Goal: Task Accomplishment & Management: Use online tool/utility

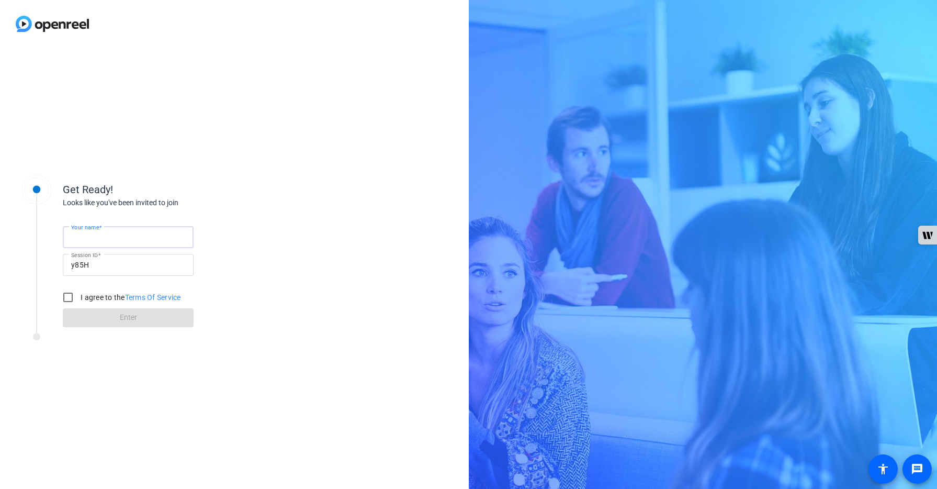
click at [123, 237] on input "Your name" at bounding box center [128, 237] width 114 height 13
type input "[PERSON_NAME]"
click at [69, 291] on input "I agree to the Terms Of Service" at bounding box center [68, 297] width 21 height 21
checkbox input "true"
click at [107, 320] on span at bounding box center [128, 317] width 131 height 25
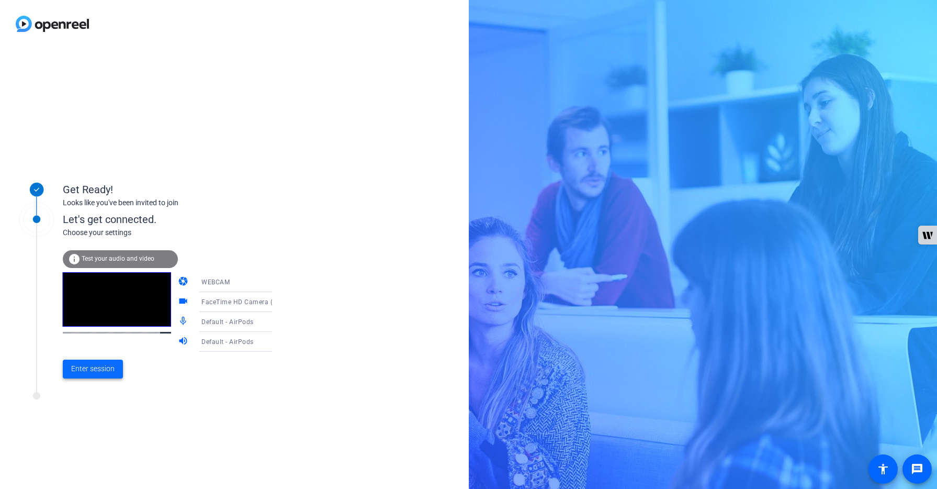
click at [108, 366] on span "Enter session" at bounding box center [92, 368] width 43 height 11
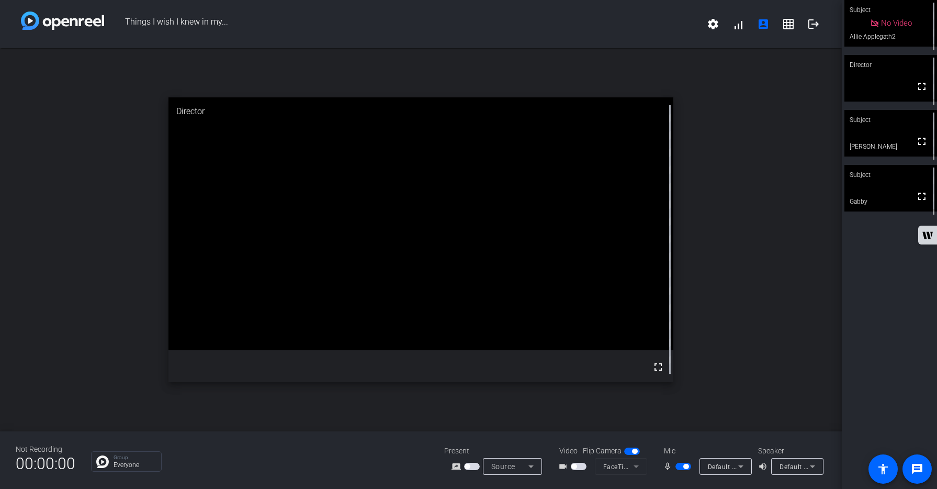
click at [581, 468] on span "button" at bounding box center [579, 465] width 16 height 7
click at [680, 465] on span "button" at bounding box center [683, 465] width 16 height 7
click at [683, 468] on span "button" at bounding box center [683, 465] width 16 height 7
click at [679, 466] on span "button" at bounding box center [683, 465] width 16 height 7
click at [687, 465] on span "button" at bounding box center [683, 465] width 16 height 7
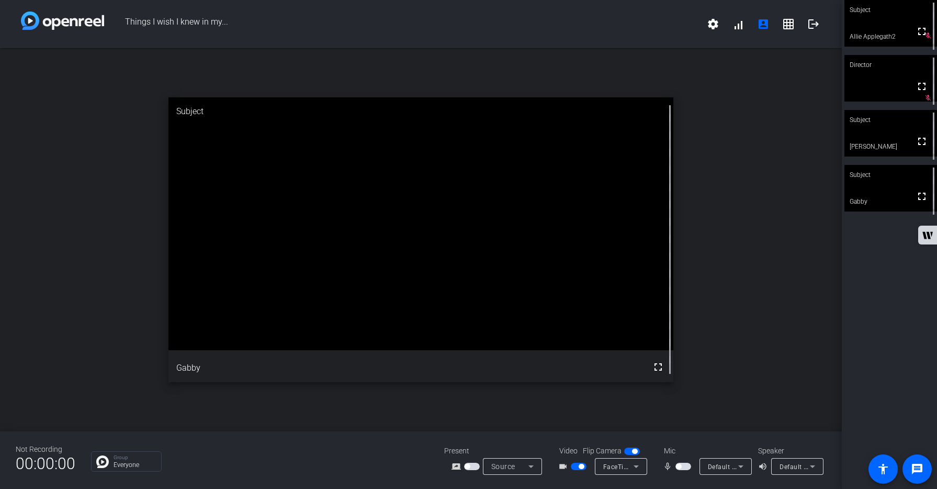
click at [685, 465] on span "button" at bounding box center [683, 465] width 16 height 7
click at [859, 327] on div "Subject fullscreen Allie Applegath2 Director fullscreen mic_off_outline Subject…" at bounding box center [889, 244] width 95 height 489
click at [920, 146] on mat-icon "fullscreen" at bounding box center [921, 141] width 13 height 13
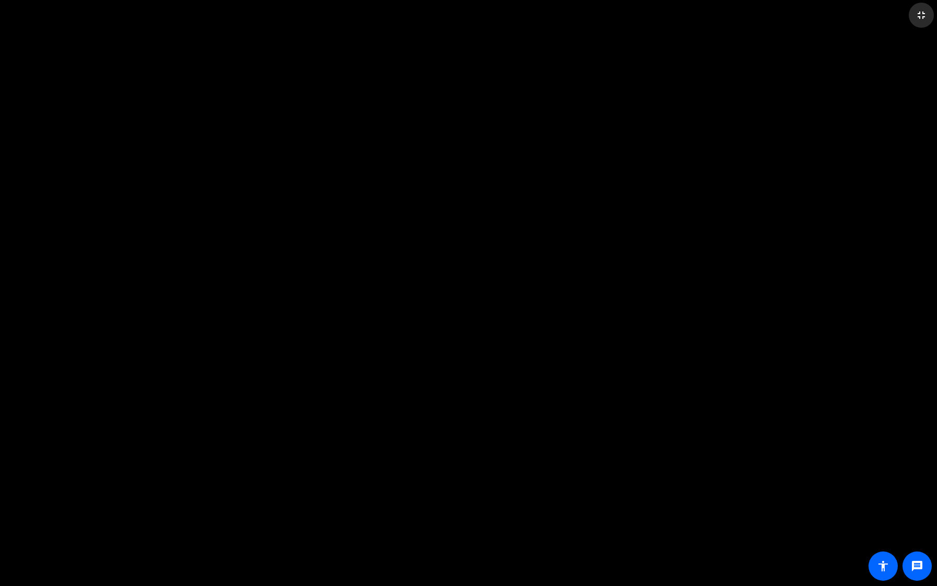
click at [919, 13] on mat-icon "fullscreen_exit" at bounding box center [921, 15] width 13 height 13
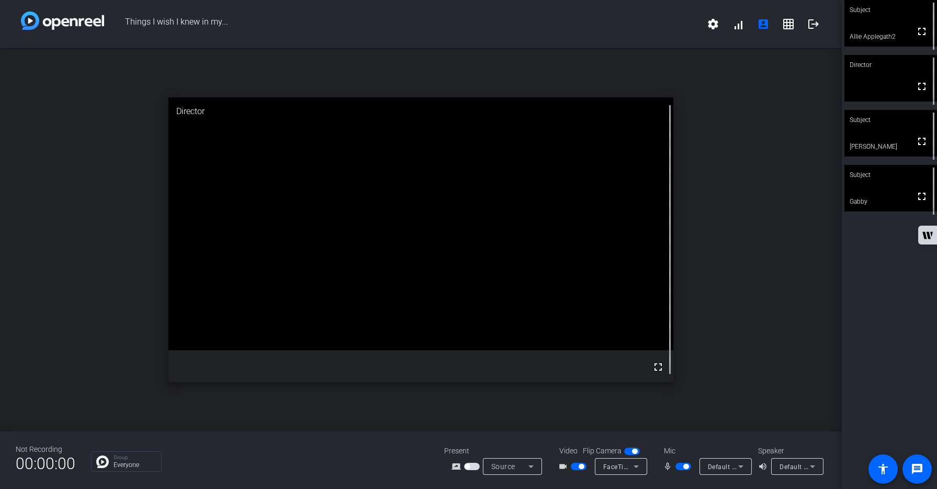
click at [680, 465] on span "button" at bounding box center [683, 465] width 16 height 7
click at [573, 467] on span "button" at bounding box center [579, 465] width 16 height 7
click at [815, 380] on div "open_in_new Director fullscreen" at bounding box center [421, 239] width 842 height 383
click at [684, 465] on span "button" at bounding box center [683, 465] width 16 height 7
click at [679, 467] on span "button" at bounding box center [683, 465] width 16 height 7
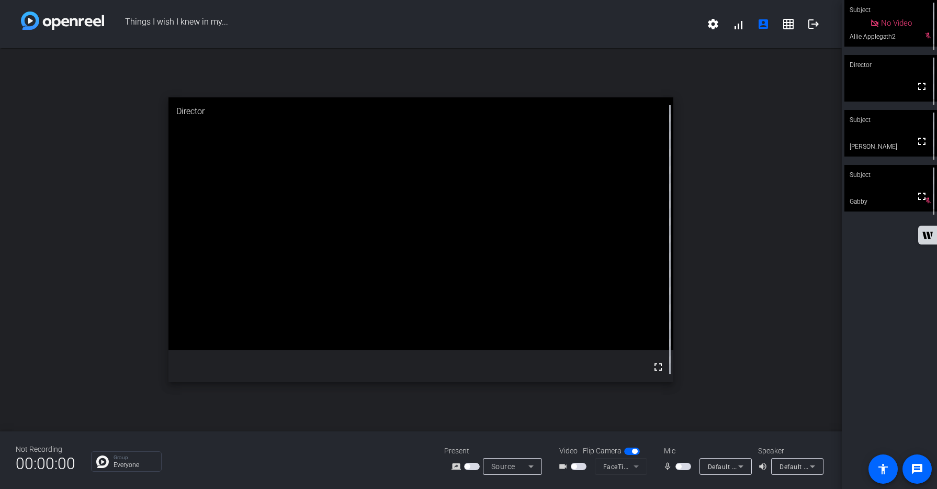
click at [687, 467] on span "button" at bounding box center [683, 465] width 16 height 7
click at [675, 467] on span "button" at bounding box center [683, 465] width 16 height 7
click at [687, 466] on span "button" at bounding box center [683, 465] width 16 height 7
click at [679, 466] on span "button" at bounding box center [683, 465] width 16 height 7
click at [685, 467] on span "button" at bounding box center [683, 465] width 16 height 7
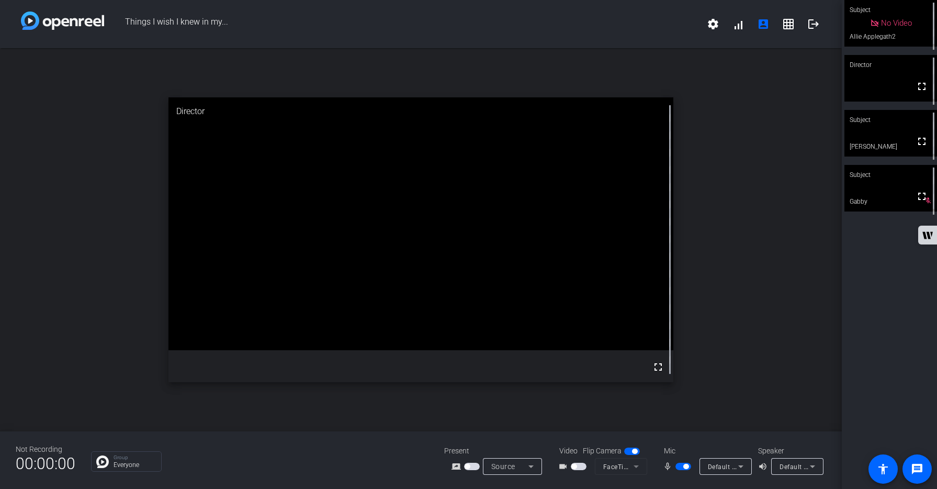
click at [680, 466] on span "button" at bounding box center [683, 465] width 16 height 7
click at [686, 468] on span "button" at bounding box center [683, 465] width 16 height 7
click at [679, 466] on span "button" at bounding box center [683, 465] width 16 height 7
click at [687, 465] on span "button" at bounding box center [683, 465] width 16 height 7
click at [678, 465] on span "button" at bounding box center [683, 465] width 16 height 7
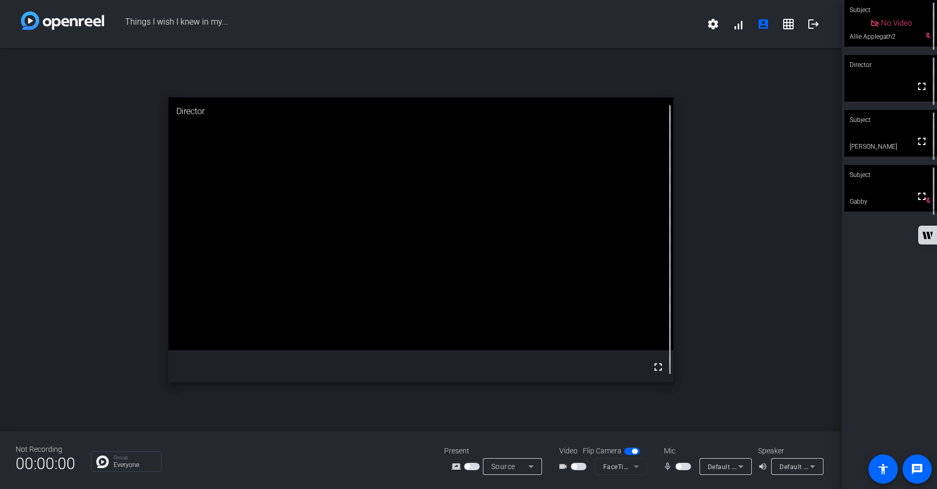
click at [686, 467] on span "button" at bounding box center [683, 465] width 16 height 7
click at [678, 465] on span "button" at bounding box center [683, 465] width 16 height 7
click at [687, 465] on span "button" at bounding box center [683, 465] width 16 height 7
click at [678, 465] on span "button" at bounding box center [683, 465] width 16 height 7
click at [685, 465] on span "button" at bounding box center [683, 465] width 16 height 7
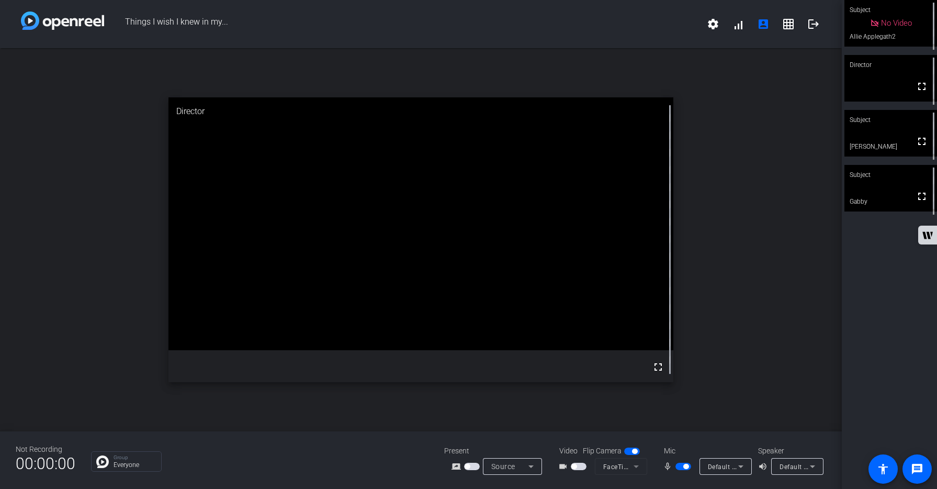
click at [678, 465] on span "button" at bounding box center [683, 465] width 16 height 7
click at [687, 467] on span "button" at bounding box center [683, 465] width 16 height 7
click at [678, 466] on span "button" at bounding box center [683, 465] width 16 height 7
click at [689, 467] on span "button" at bounding box center [683, 465] width 16 height 7
click at [678, 467] on span "button" at bounding box center [683, 465] width 16 height 7
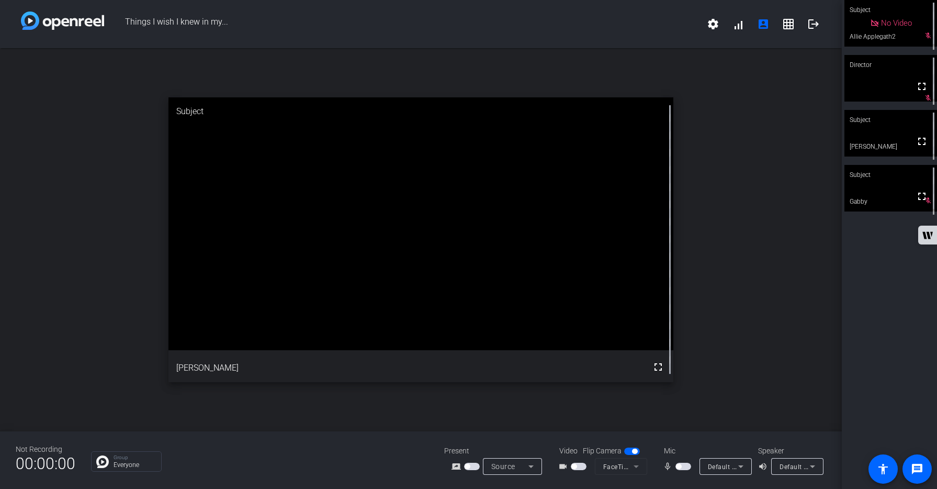
click at [583, 465] on span "button" at bounding box center [579, 465] width 16 height 7
click at [575, 468] on span "button" at bounding box center [579, 465] width 16 height 7
click at [687, 466] on span "button" at bounding box center [683, 465] width 16 height 7
click at [679, 464] on span "button" at bounding box center [683, 465] width 16 height 7
click at [687, 467] on span "button" at bounding box center [683, 465] width 16 height 7
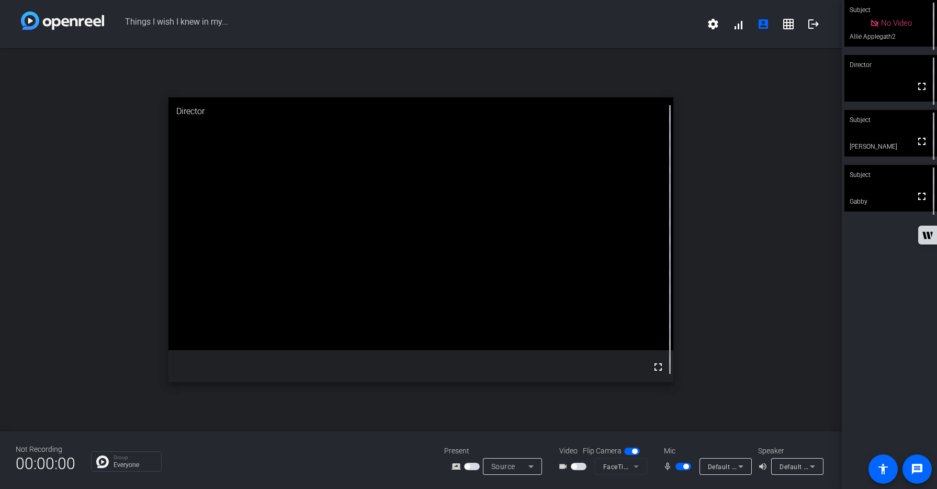
click at [830, 336] on div "open_in_new Director fullscreen" at bounding box center [421, 239] width 842 height 383
click at [678, 466] on span "button" at bounding box center [683, 465] width 16 height 7
click at [685, 466] on span "button" at bounding box center [683, 465] width 16 height 7
click at [679, 467] on span "button" at bounding box center [683, 465] width 16 height 7
click at [689, 467] on span "button" at bounding box center [683, 465] width 16 height 7
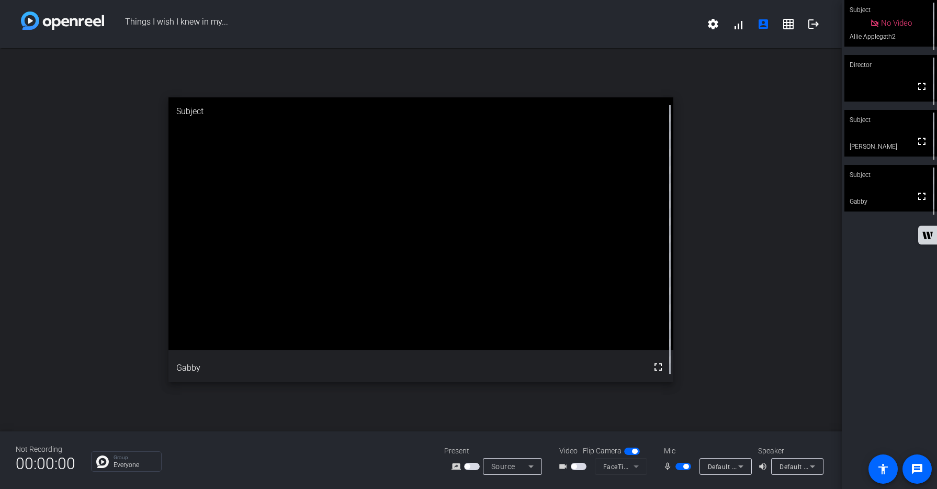
click at [678, 466] on span "button" at bounding box center [683, 465] width 16 height 7
click at [687, 465] on span "button" at bounding box center [683, 465] width 16 height 7
click at [814, 27] on mat-icon "logout" at bounding box center [813, 24] width 13 height 13
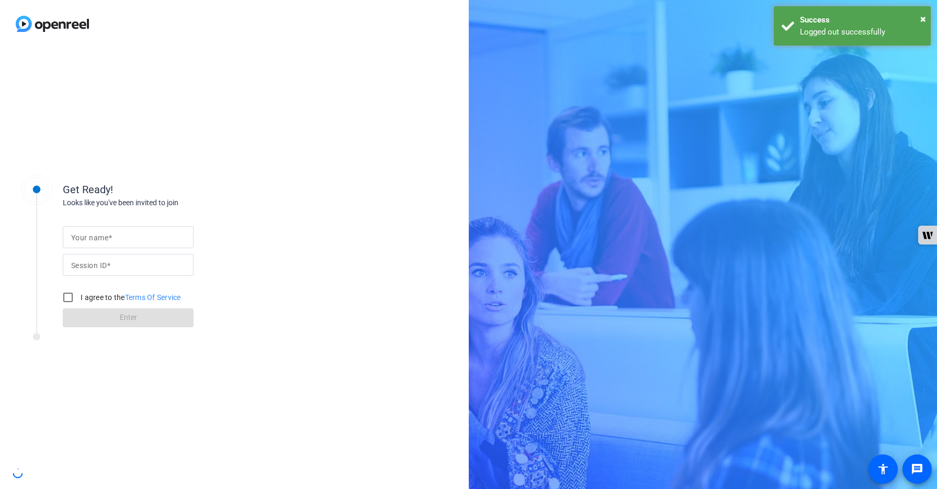
click at [814, 27] on div "Logged out successfully" at bounding box center [861, 32] width 123 height 12
